Goal: Information Seeking & Learning: Check status

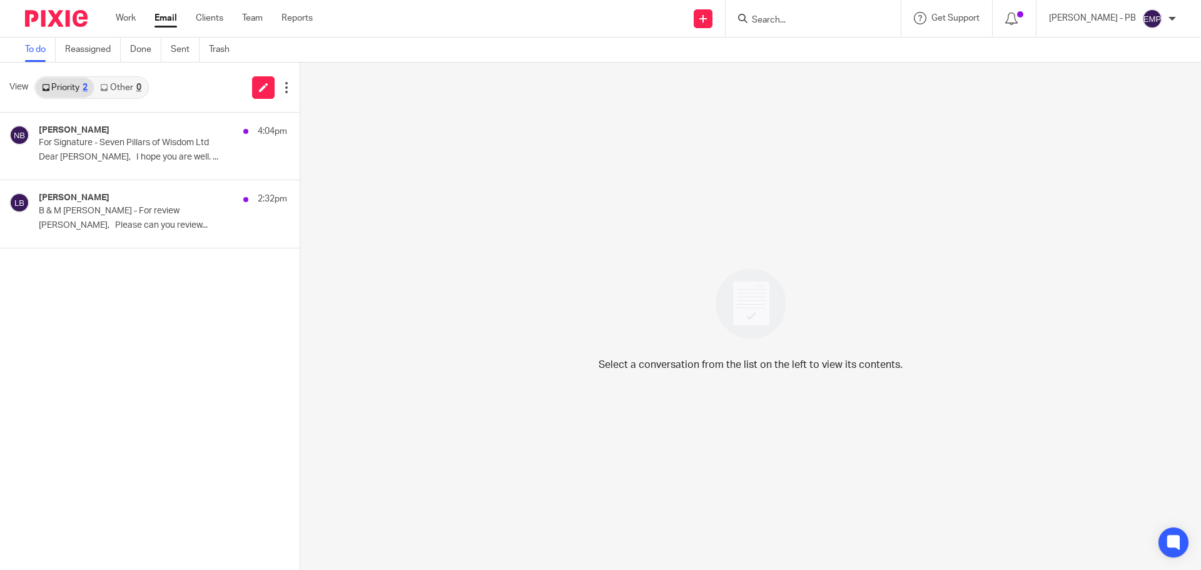
click at [809, 19] on input "Search" at bounding box center [807, 20] width 113 height 11
type input "sturfit"
click button "submit" at bounding box center [0, 0] width 0 height 0
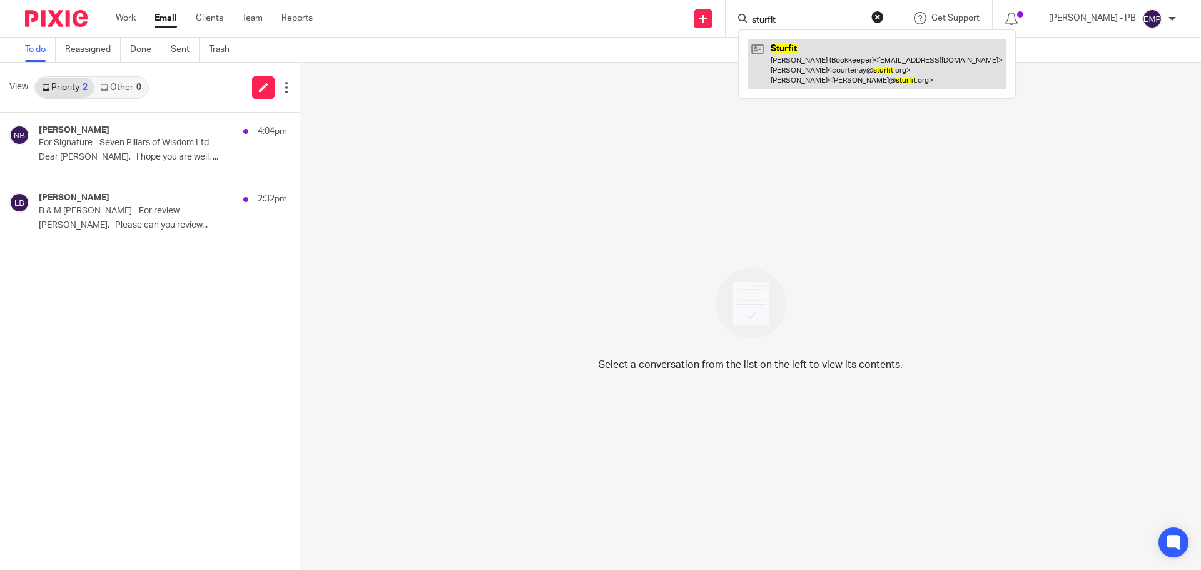
click at [857, 81] on link at bounding box center [877, 63] width 258 height 49
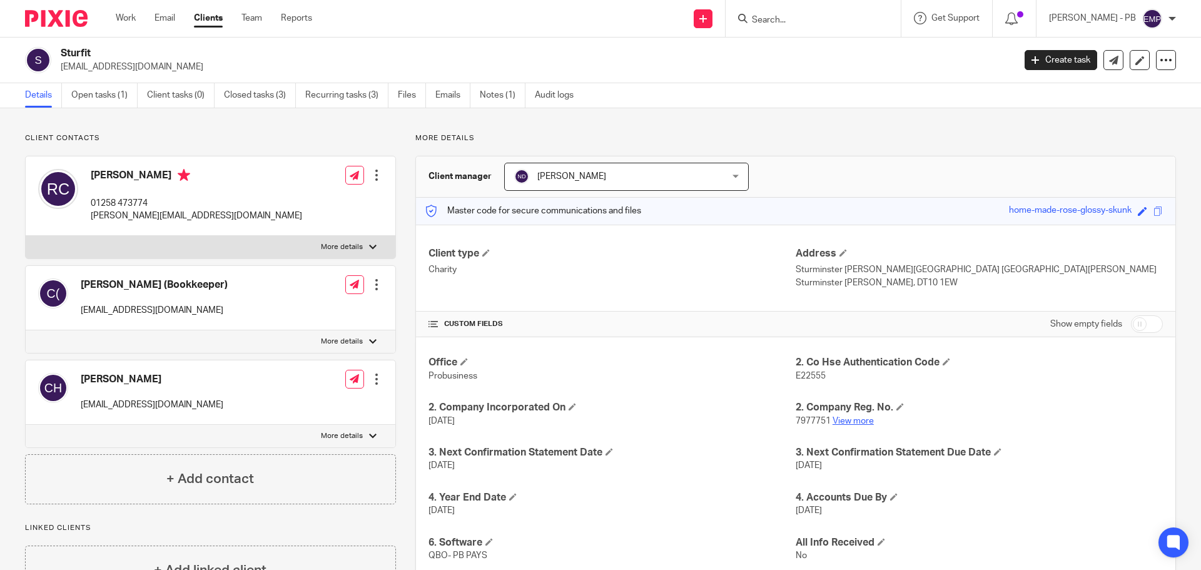
click at [840, 422] on link "View more" at bounding box center [853, 421] width 41 height 9
click at [168, 15] on link "Email" at bounding box center [165, 18] width 21 height 13
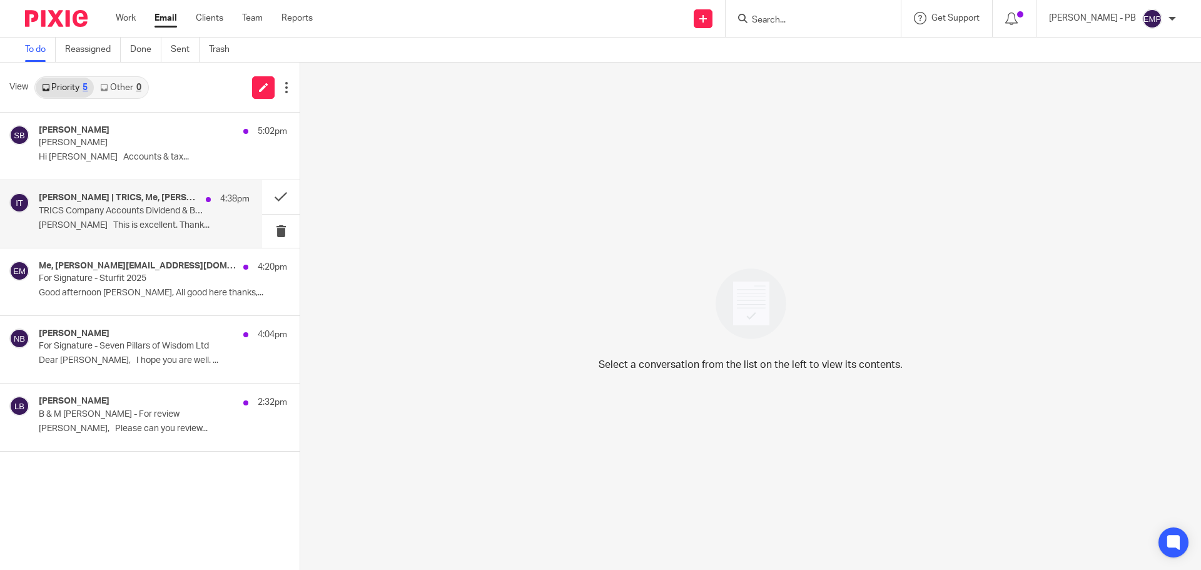
click at [116, 226] on p "[PERSON_NAME] This is excellent. Thank..." at bounding box center [144, 225] width 211 height 11
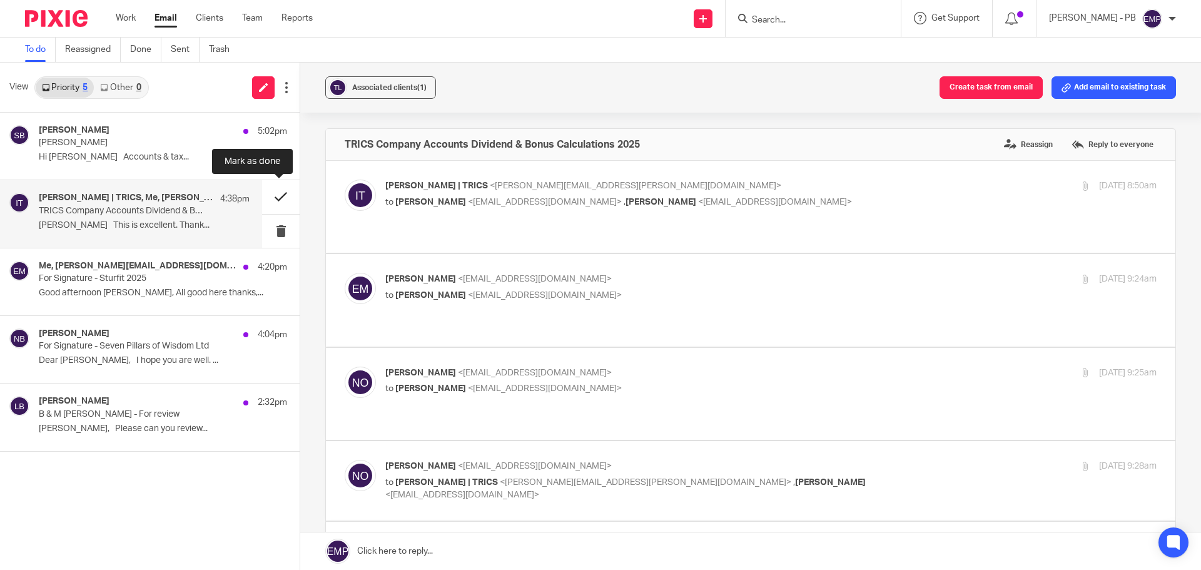
click at [274, 203] on button at bounding box center [281, 196] width 38 height 33
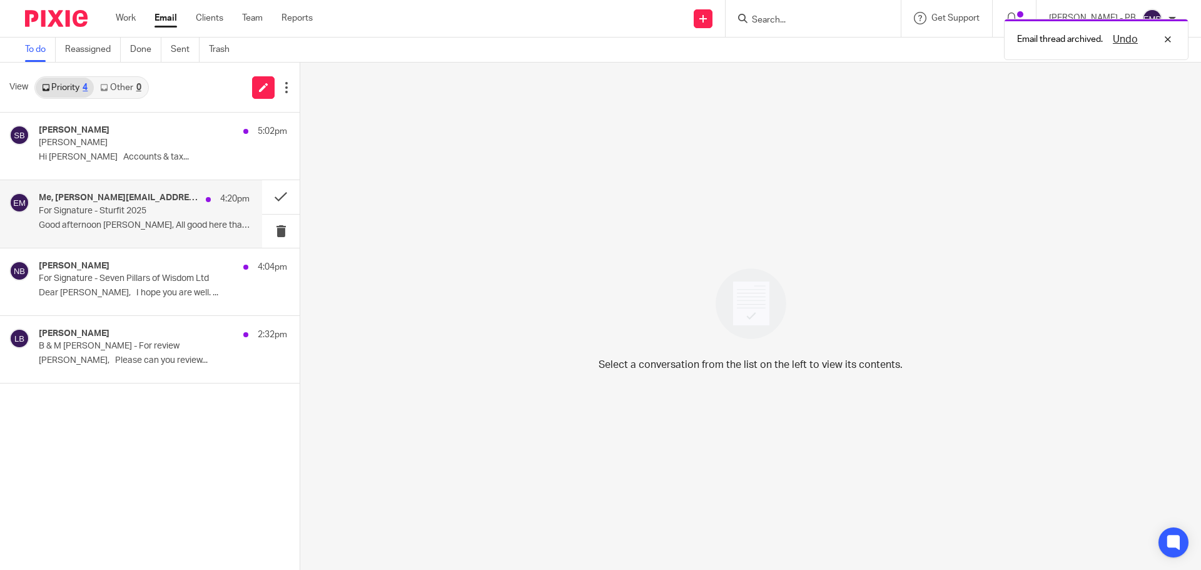
click at [104, 209] on p "For Signature - Sturfit 2025" at bounding box center [123, 211] width 169 height 11
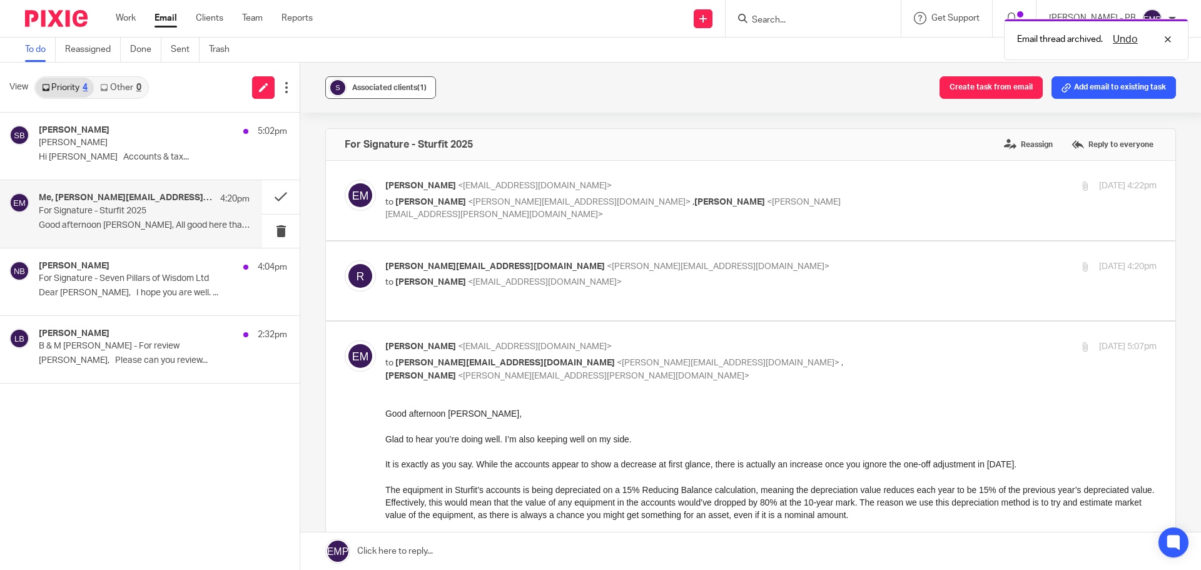
click at [400, 95] on button "Associated clients (1)" at bounding box center [380, 87] width 111 height 23
click at [272, 199] on button at bounding box center [281, 196] width 38 height 33
